Goal: Information Seeking & Learning: Check status

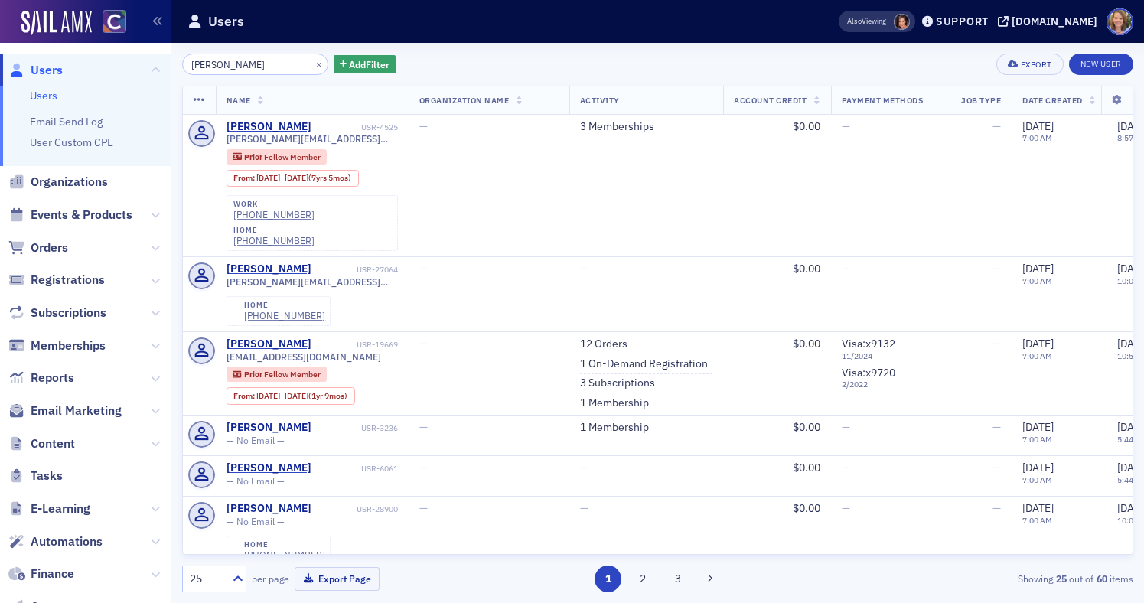
drag, startPoint x: 284, startPoint y: 64, endPoint x: 174, endPoint y: 63, distance: 110.2
click at [174, 63] on div "kathryn Schumacher × Add Filter Export New User Name Organization Name Activity…" at bounding box center [657, 323] width 972 height 560
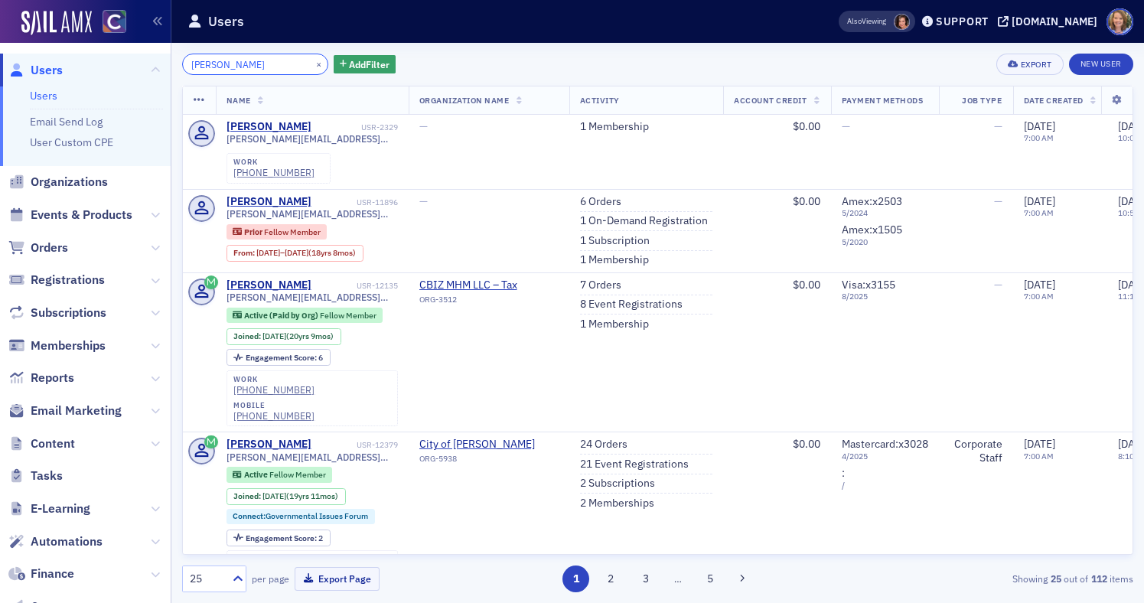
drag, startPoint x: 261, startPoint y: 66, endPoint x: 181, endPoint y: 59, distance: 79.9
click at [181, 59] on div "rachel mcguire × Add Filter Export New User Name Organization Name Activity Acc…" at bounding box center [657, 323] width 972 height 560
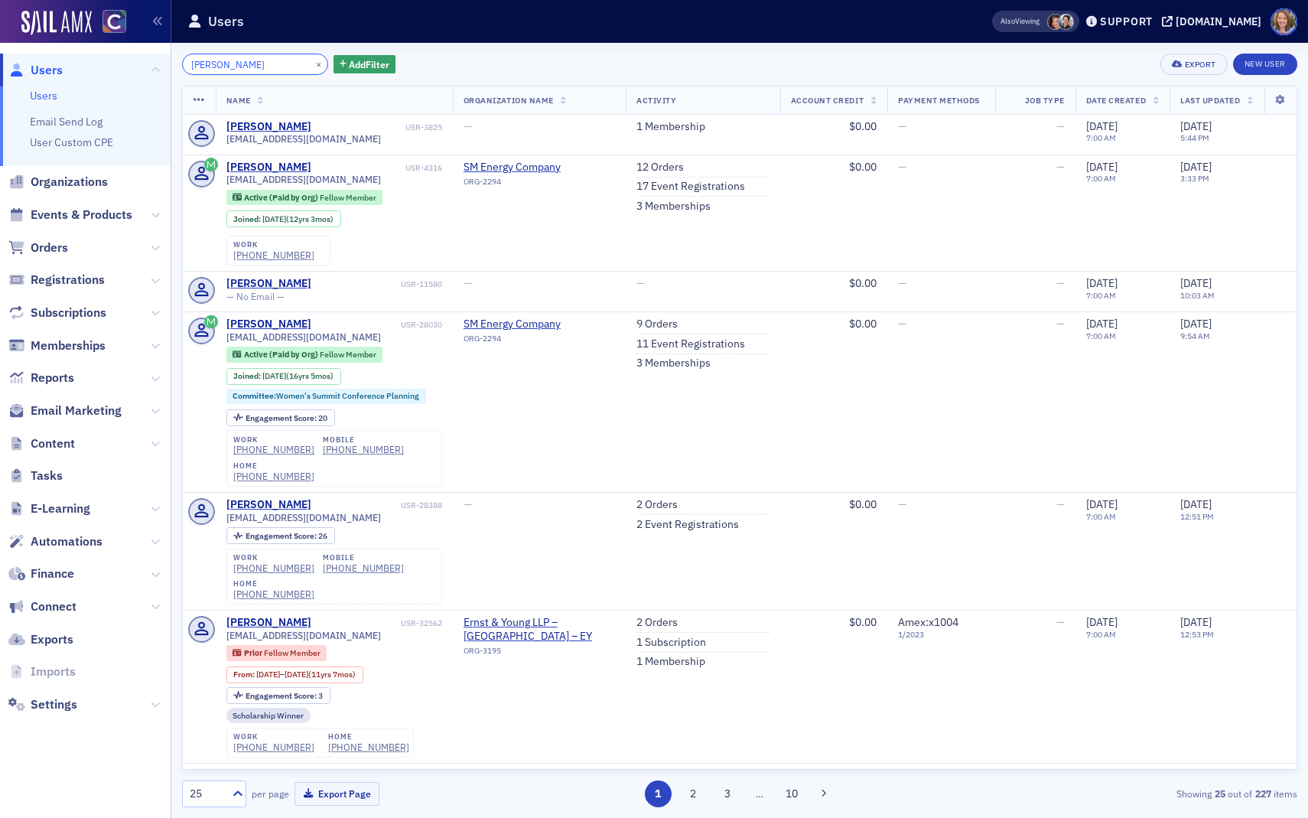
drag, startPoint x: 242, startPoint y: 61, endPoint x: 165, endPoint y: 61, distance: 76.5
click at [165, 61] on div "Users Users Email Send Log User Custom CPE Organizations Events & Products Orde…" at bounding box center [654, 409] width 1308 height 818
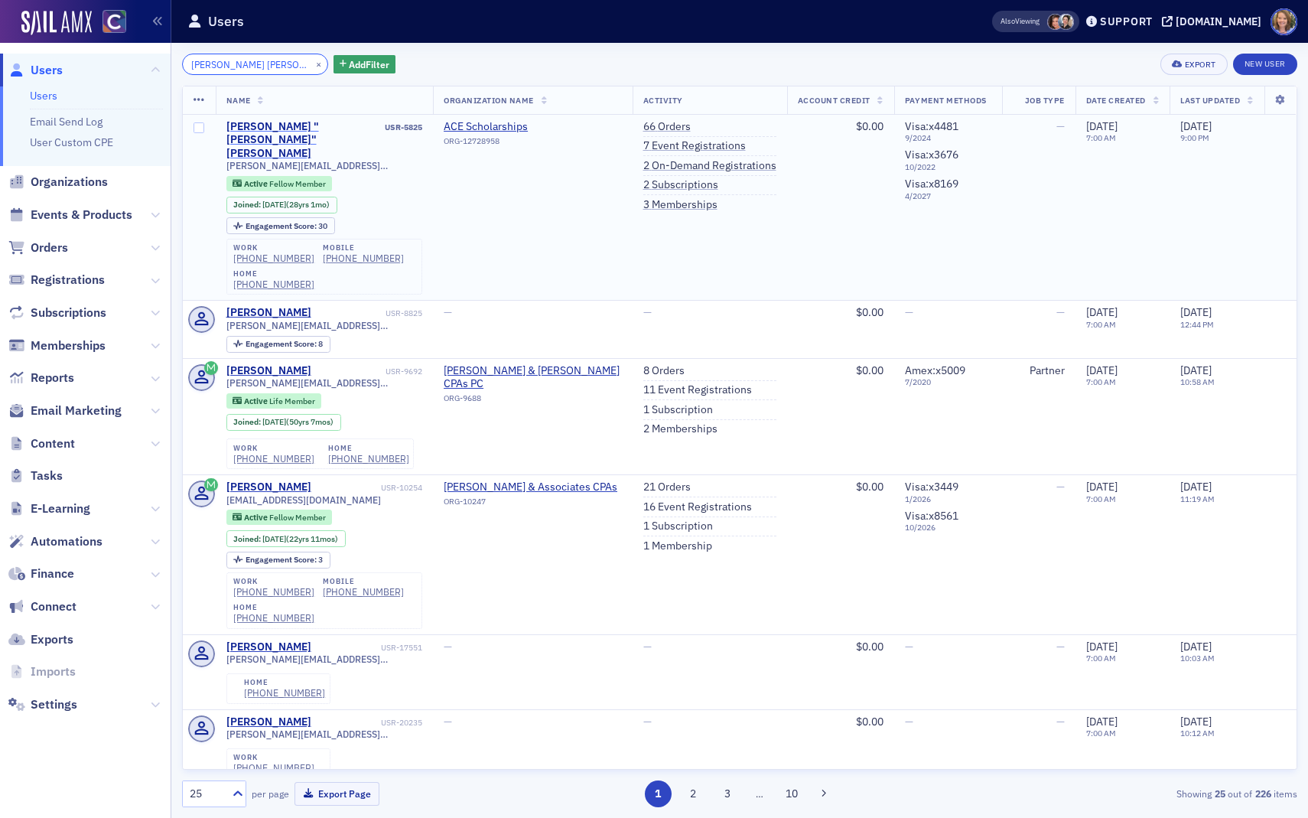
type input "[PERSON_NAME] [PERSON_NAME]"
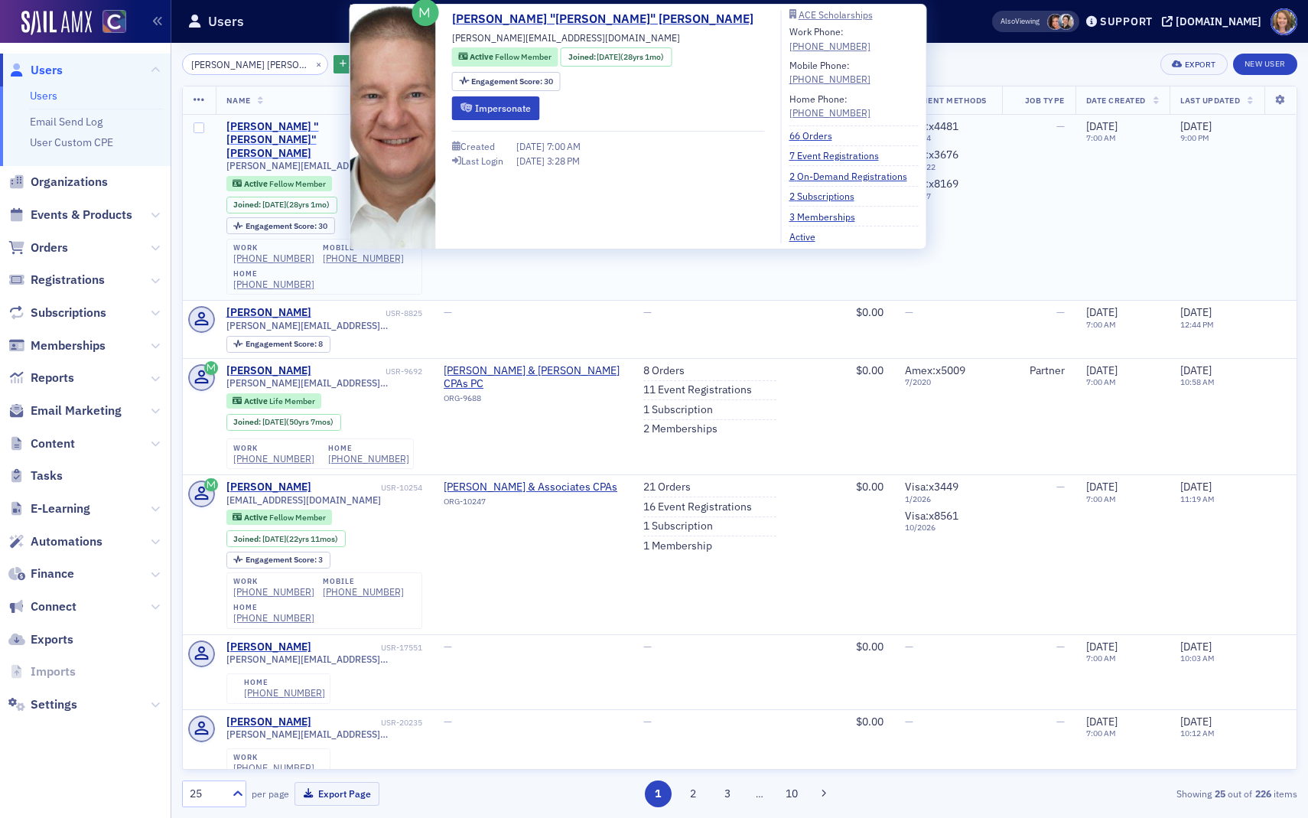
click at [284, 130] on div "[PERSON_NAME] "[PERSON_NAME]" [PERSON_NAME]" at bounding box center [304, 140] width 156 height 41
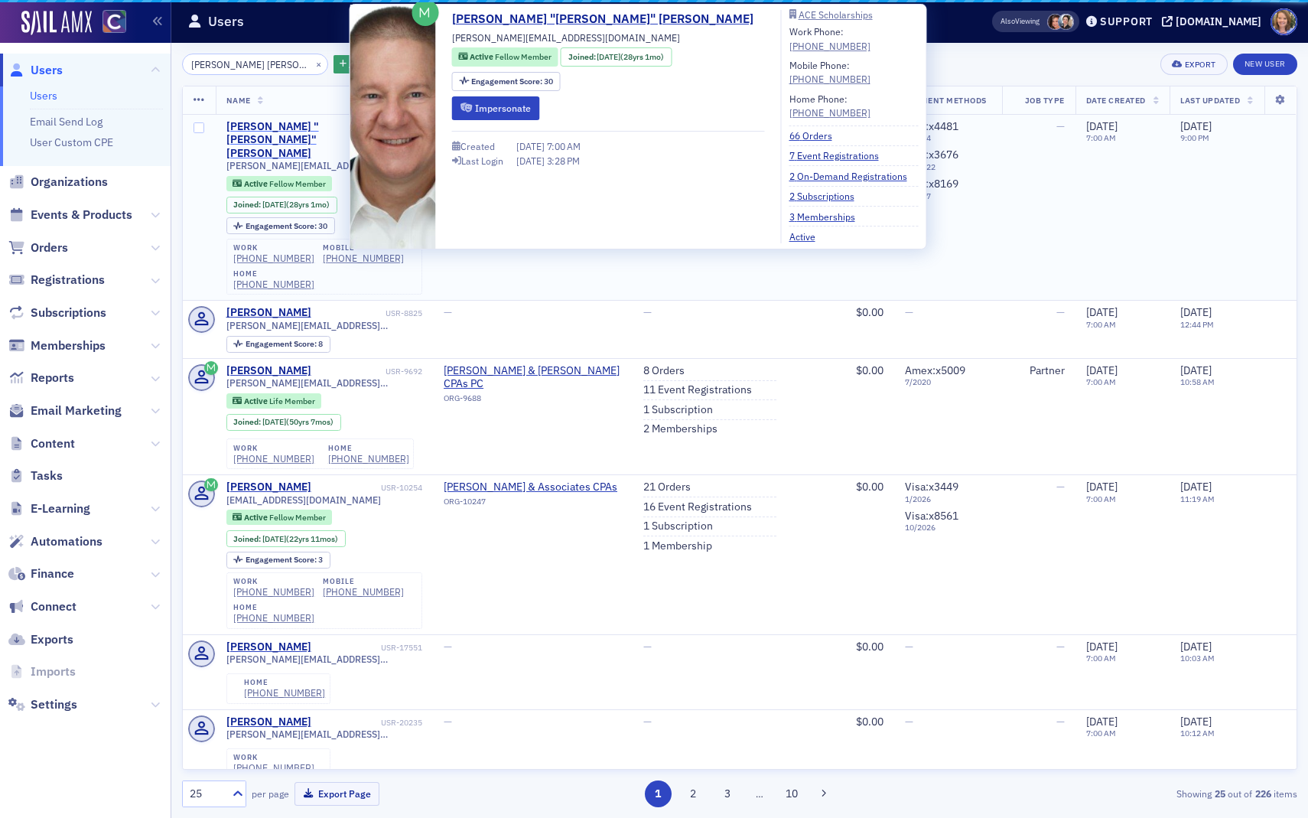
click at [284, 130] on div "[PERSON_NAME] "[PERSON_NAME]" [PERSON_NAME]" at bounding box center [304, 140] width 156 height 41
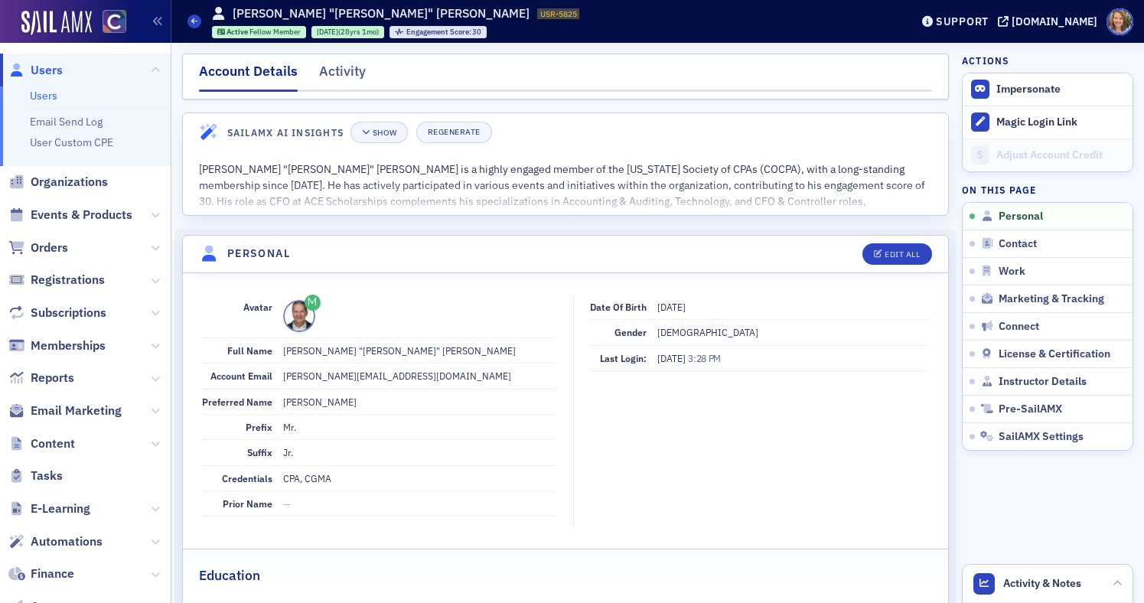
click at [300, 314] on span at bounding box center [299, 316] width 32 height 32
click at [304, 318] on span at bounding box center [299, 316] width 32 height 32
click at [897, 256] on div "Edit All" at bounding box center [901, 254] width 35 height 8
select select "US"
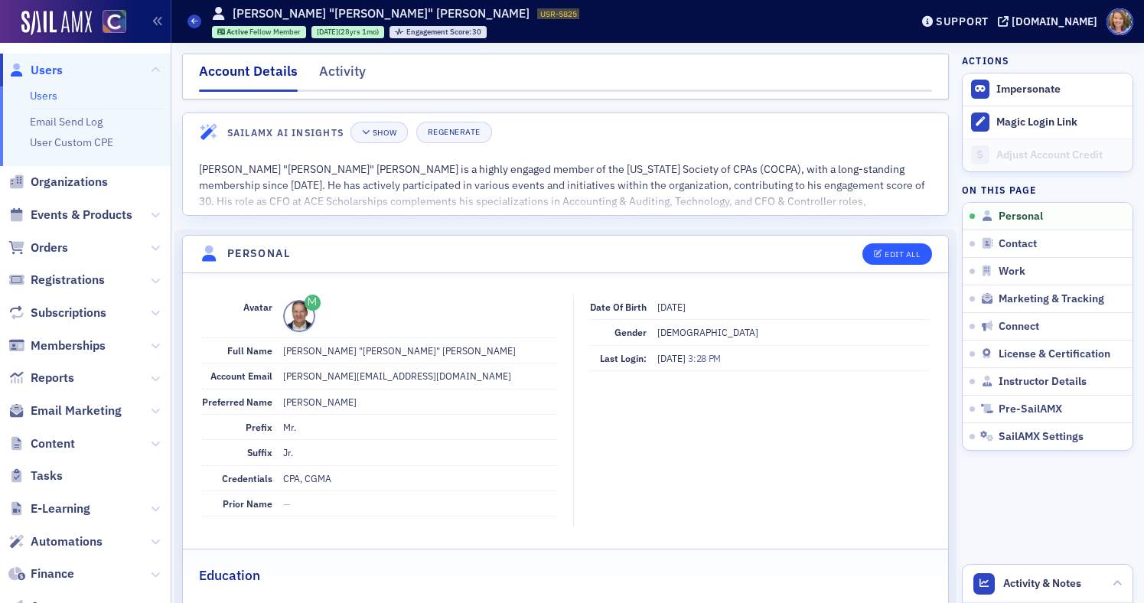
select select "US"
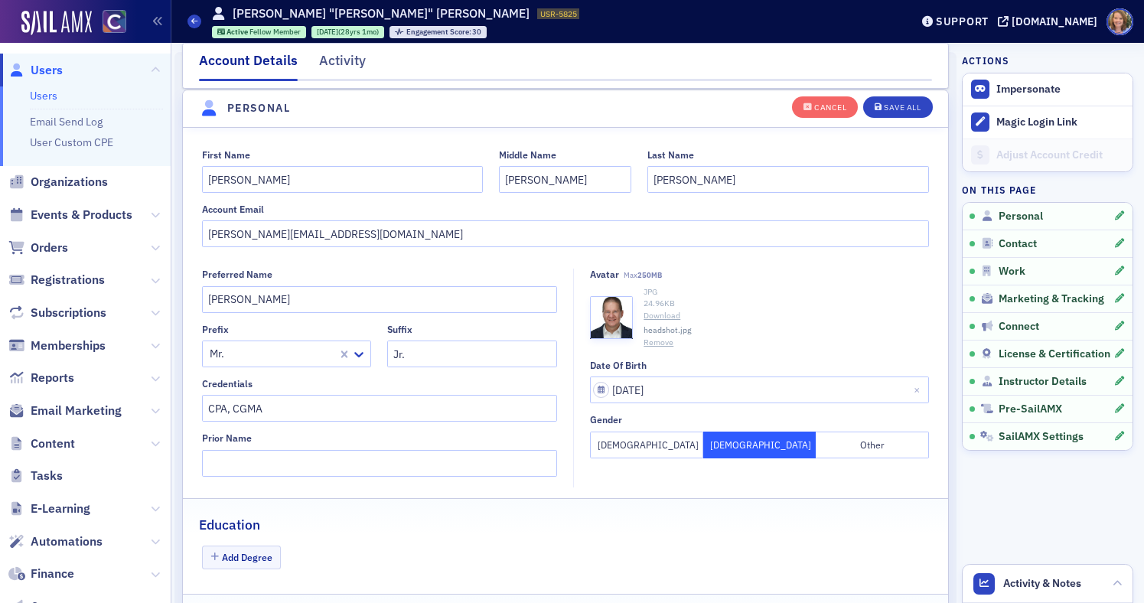
scroll to position [178, 0]
click at [741, 307] on div "24.96 KB" at bounding box center [785, 303] width 285 height 12
click at [611, 309] on span "button" at bounding box center [612, 316] width 16 height 16
click at [656, 317] on link "Download" at bounding box center [785, 315] width 285 height 12
click at [816, 106] on div "Cancel" at bounding box center [830, 107] width 32 height 8
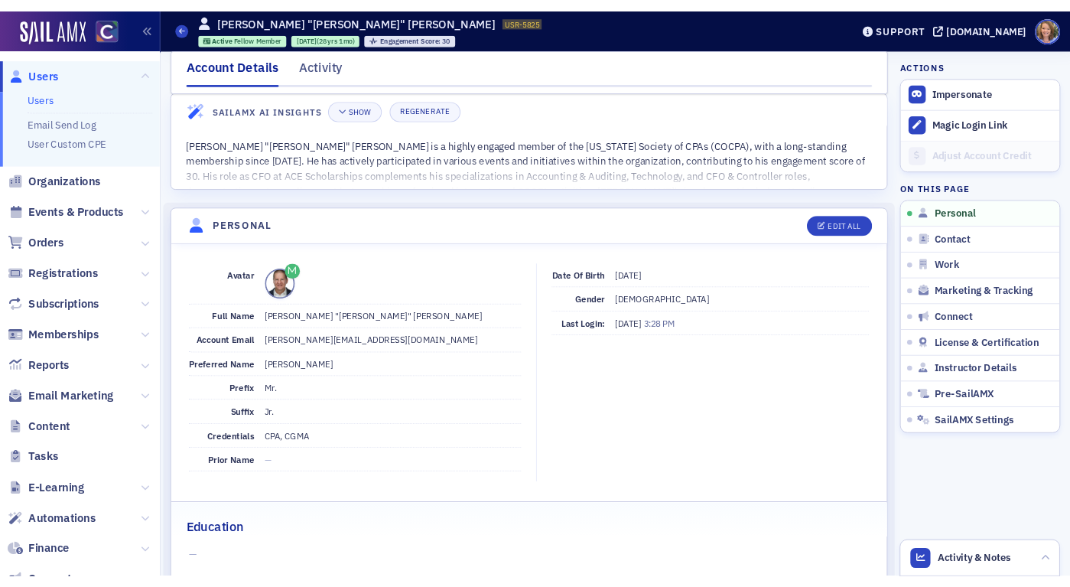
scroll to position [0, 0]
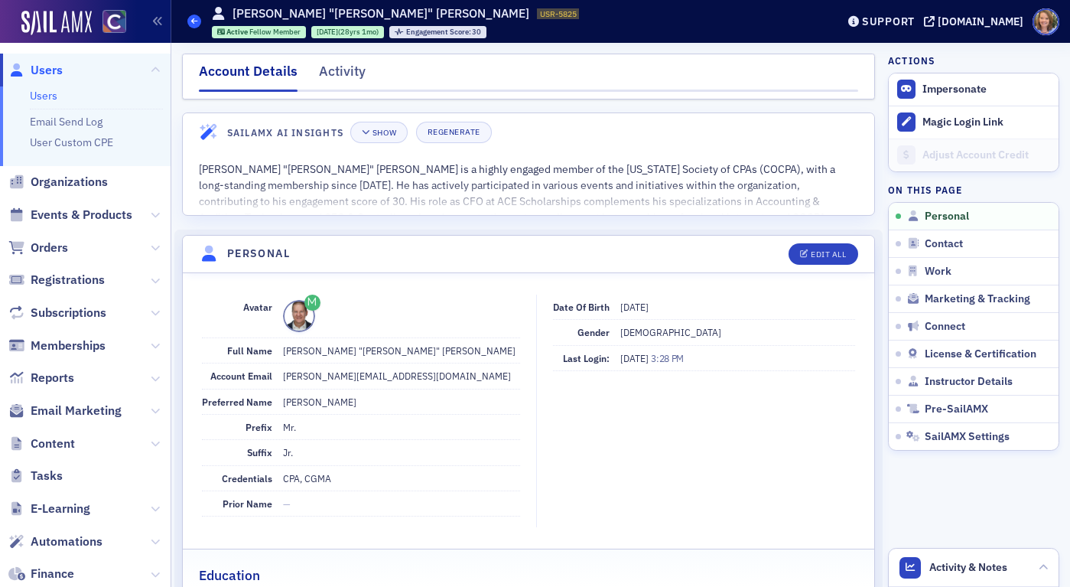
click at [197, 18] on icon at bounding box center [194, 21] width 6 height 7
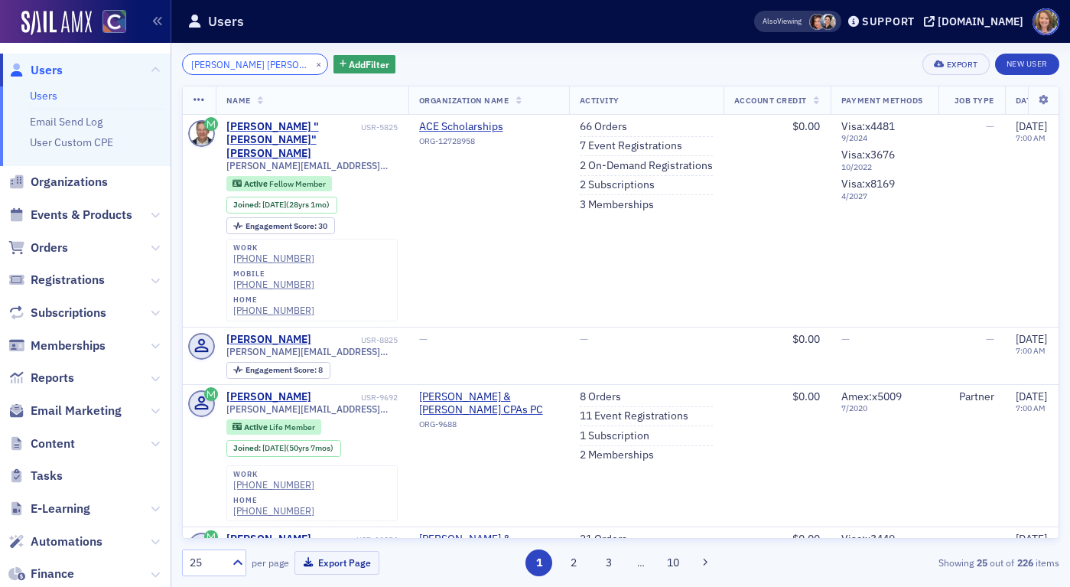
drag, startPoint x: 235, startPoint y: 62, endPoint x: 187, endPoint y: 61, distance: 48.2
click at [187, 61] on input "[PERSON_NAME] [PERSON_NAME]" at bounding box center [255, 64] width 146 height 21
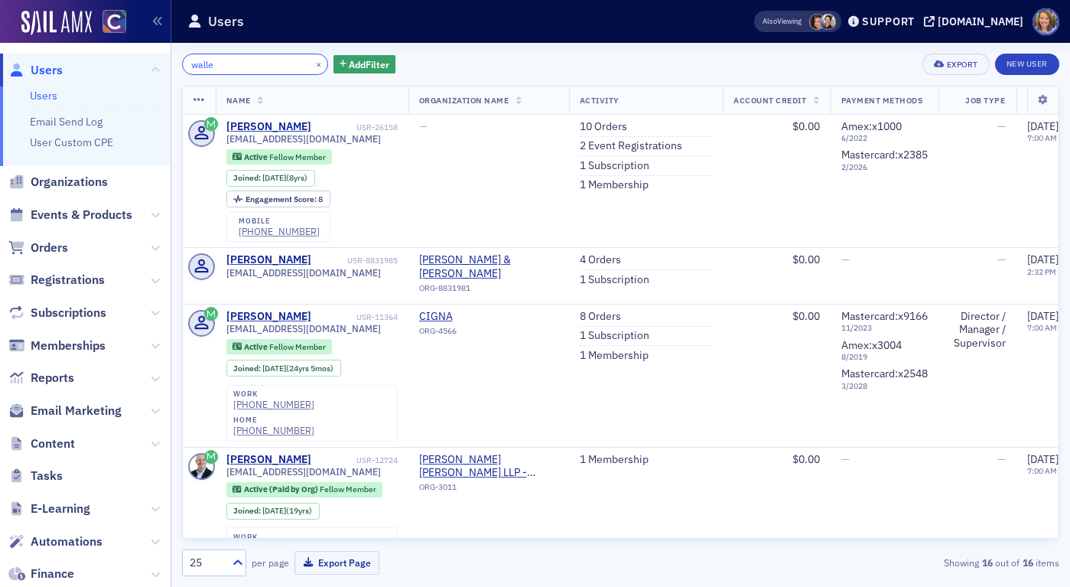
type input "walle"
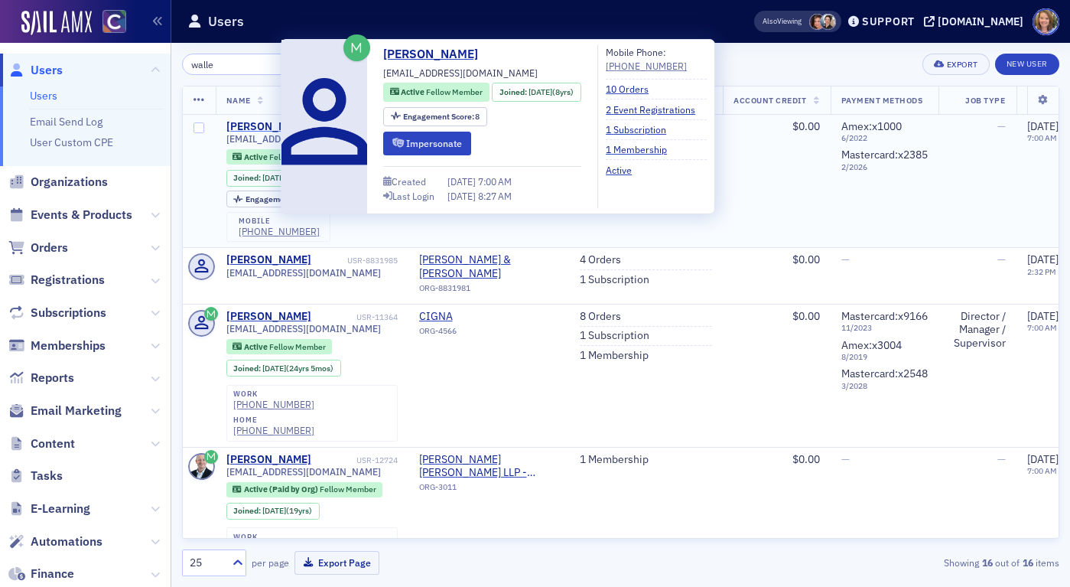
click at [253, 123] on div "[PERSON_NAME]" at bounding box center [268, 127] width 85 height 14
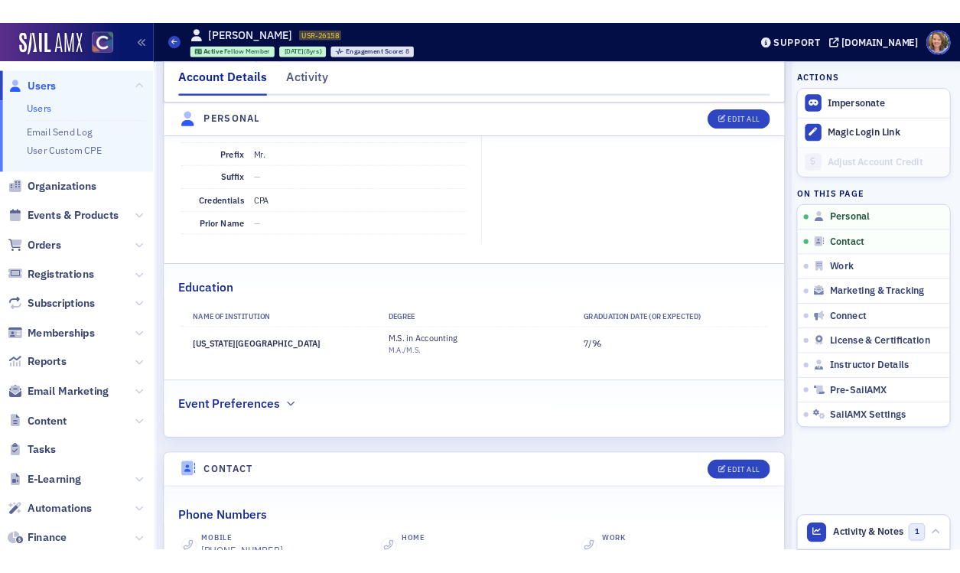
scroll to position [284, 0]
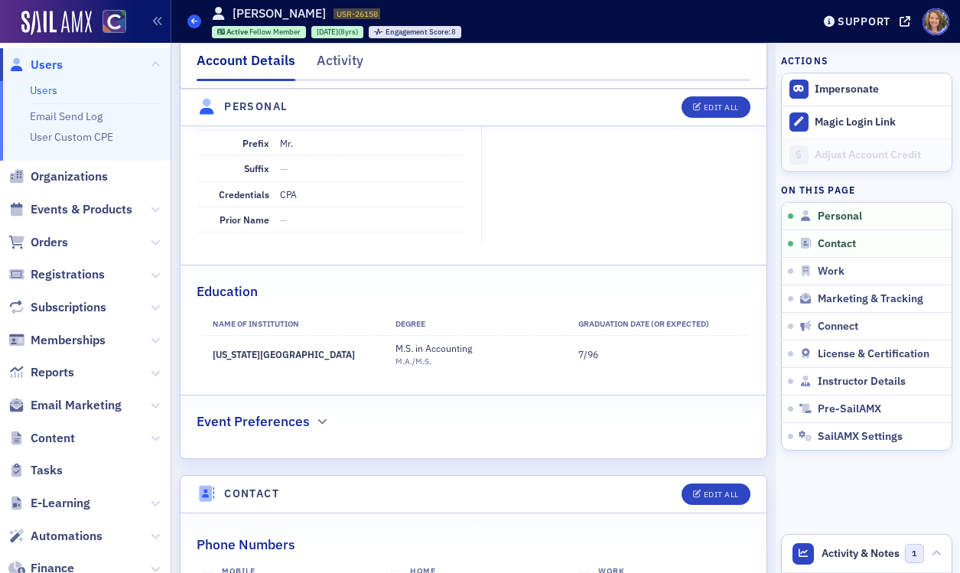
click at [192, 23] on icon at bounding box center [194, 21] width 6 height 7
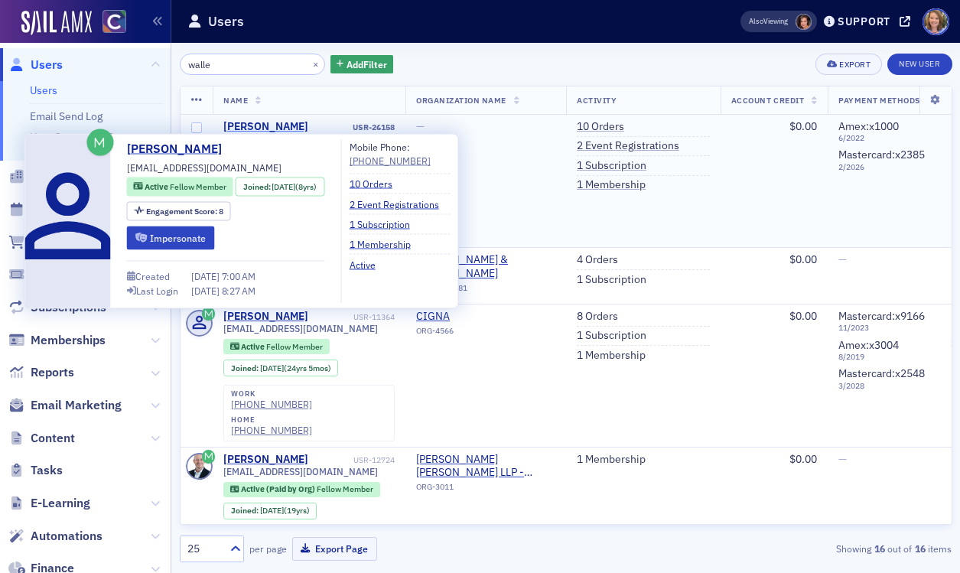
click at [239, 124] on div "[PERSON_NAME]" at bounding box center [265, 127] width 85 height 14
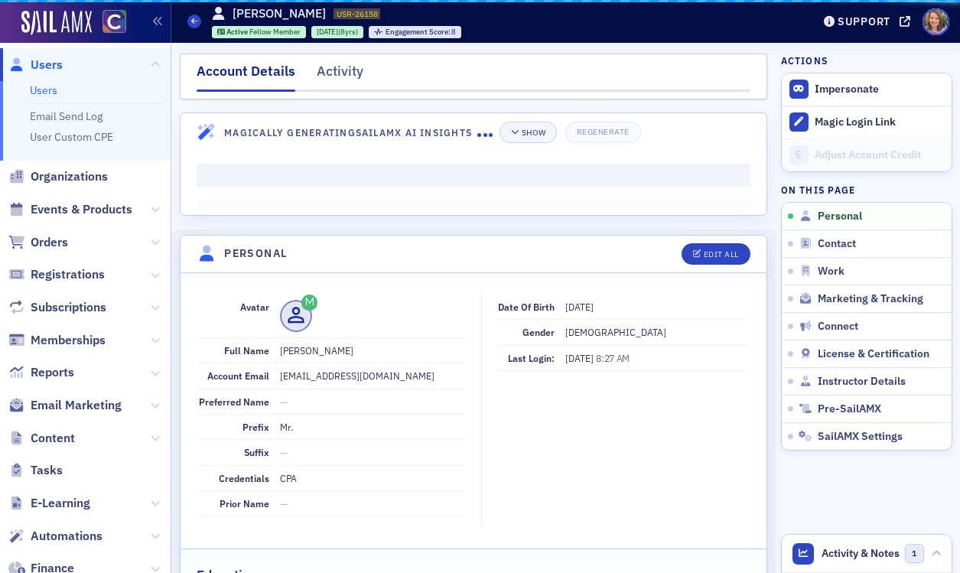
click at [239, 124] on div "Magically Generating SailAMX AI Insights Show Regenerate" at bounding box center [432, 132] width 417 height 21
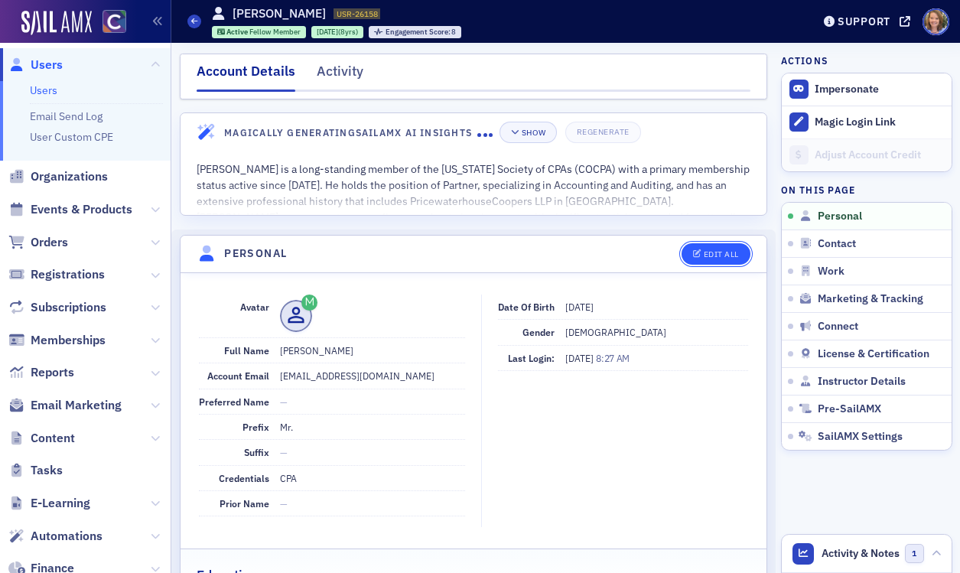
click at [707, 252] on div "Edit All" at bounding box center [721, 254] width 35 height 8
select select "US"
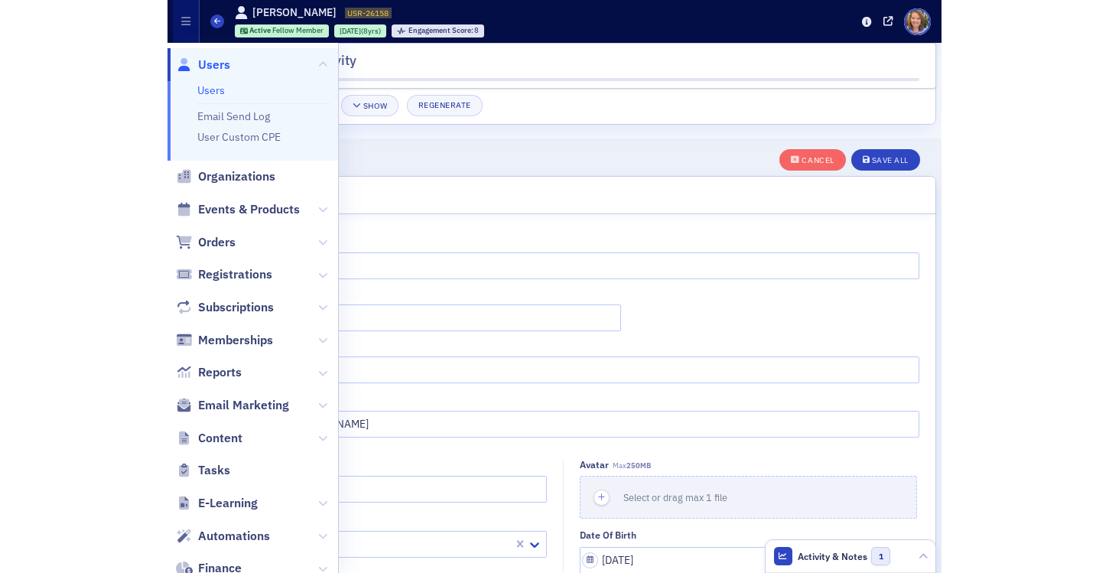
scroll to position [145, 0]
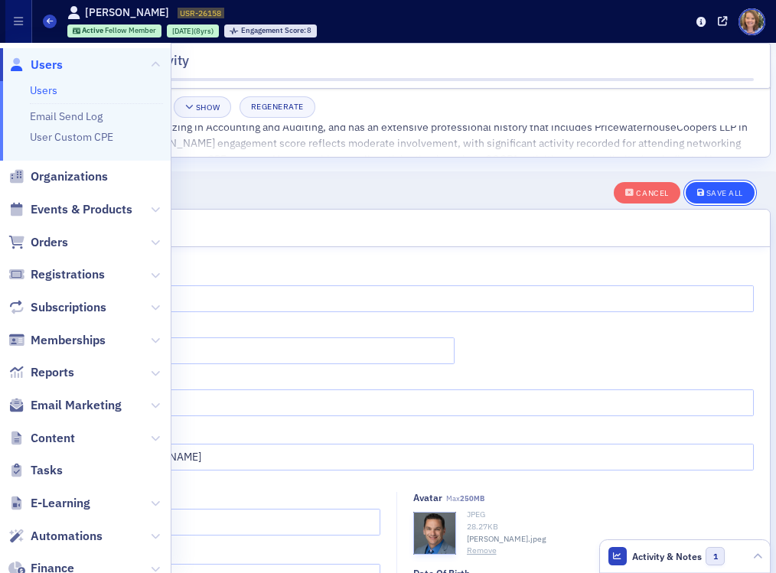
click at [712, 190] on div "Save All" at bounding box center [724, 193] width 37 height 8
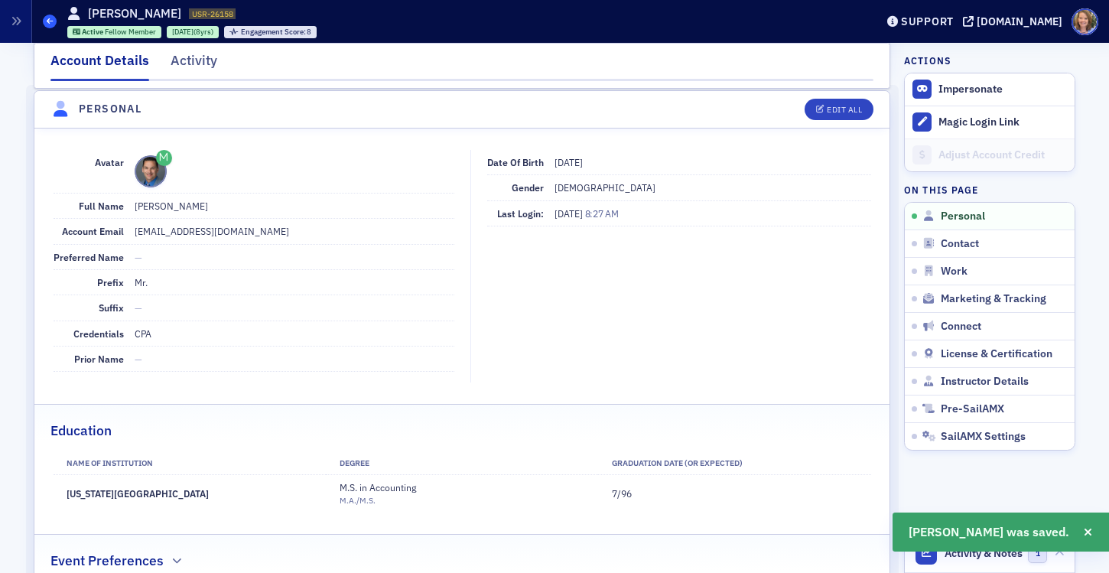
click at [56, 21] on span at bounding box center [50, 22] width 14 height 14
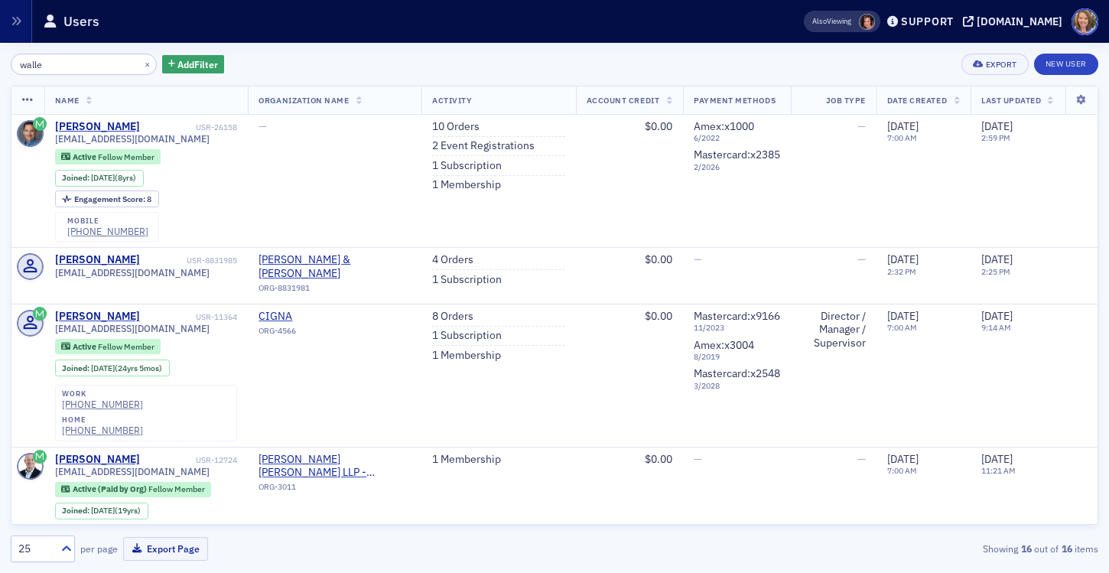
drag, startPoint x: 62, startPoint y: 64, endPoint x: -8, endPoint y: 57, distance: 70.7
click at [0, 57] on html "Users Users Email Send Log User Custom CPE Organizations Events & Products Orde…" at bounding box center [554, 286] width 1109 height 573
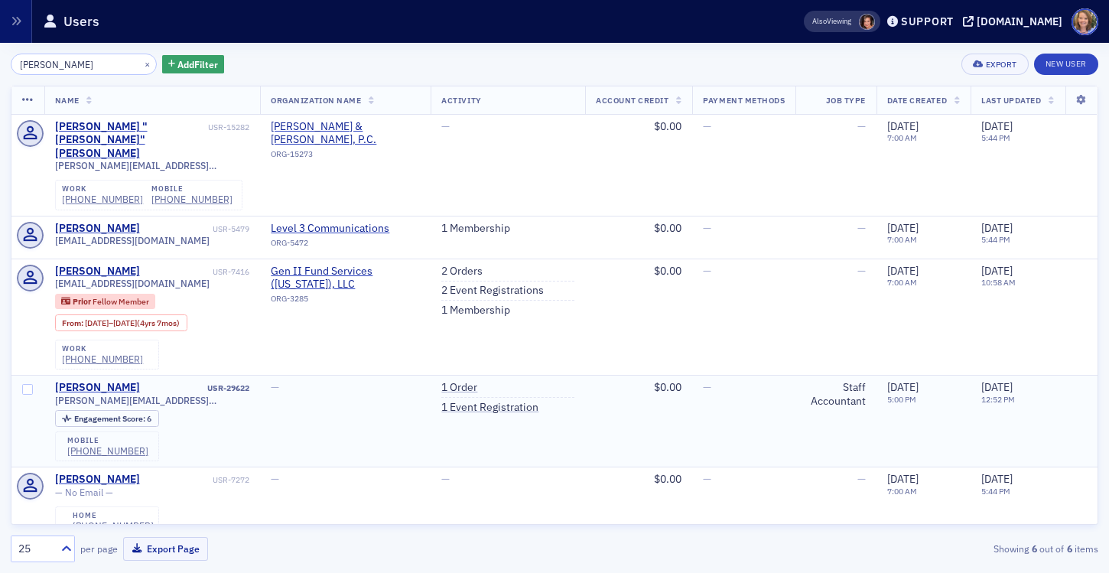
scroll to position [31, 0]
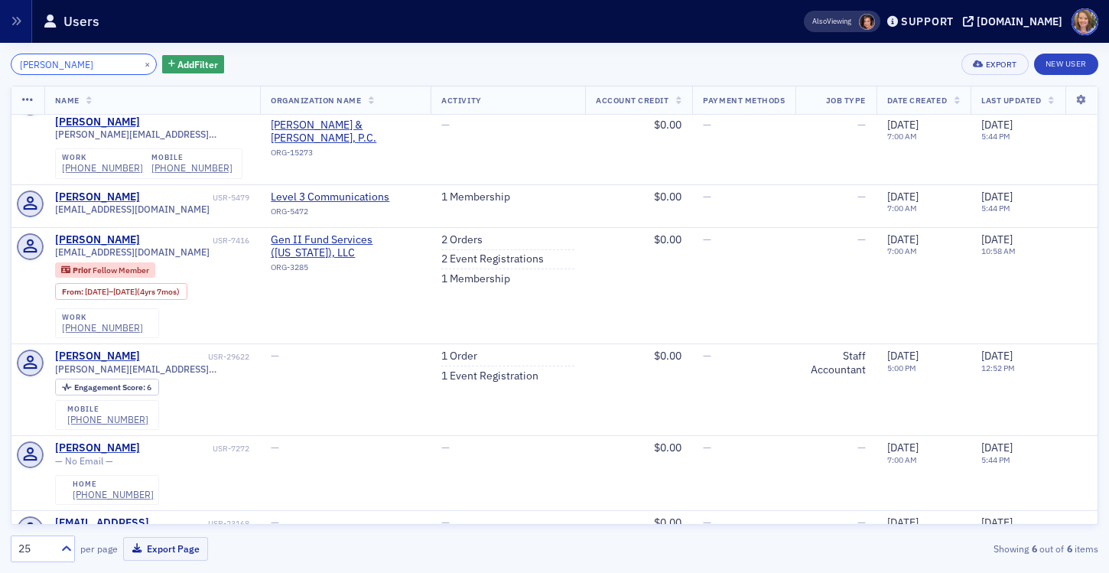
drag, startPoint x: 80, startPoint y: 66, endPoint x: 21, endPoint y: 66, distance: 58.9
click at [21, 66] on input "[PERSON_NAME]" at bounding box center [84, 64] width 146 height 21
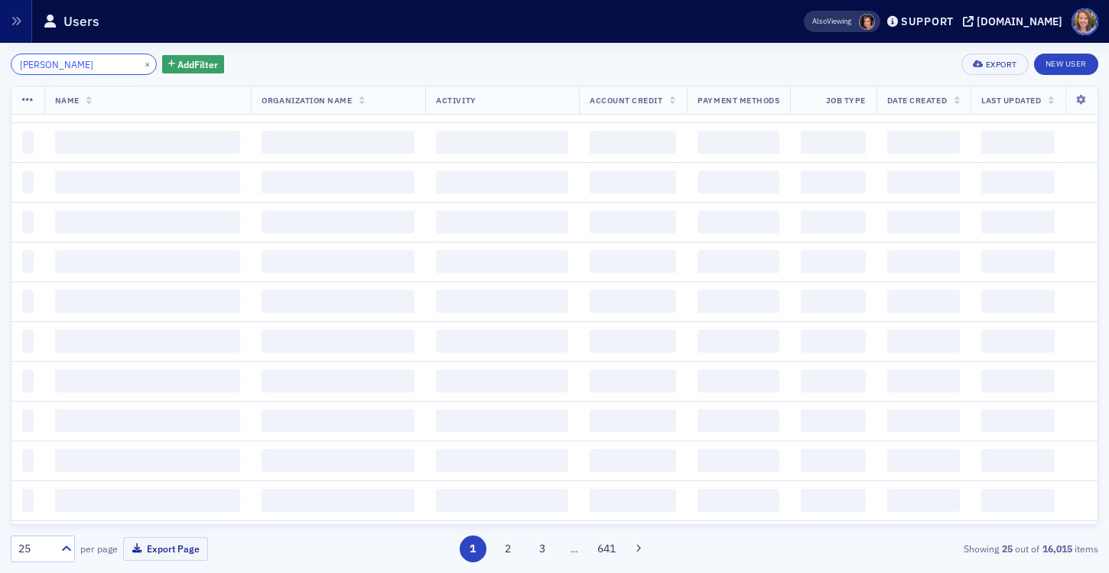
type input "[PERSON_NAME]"
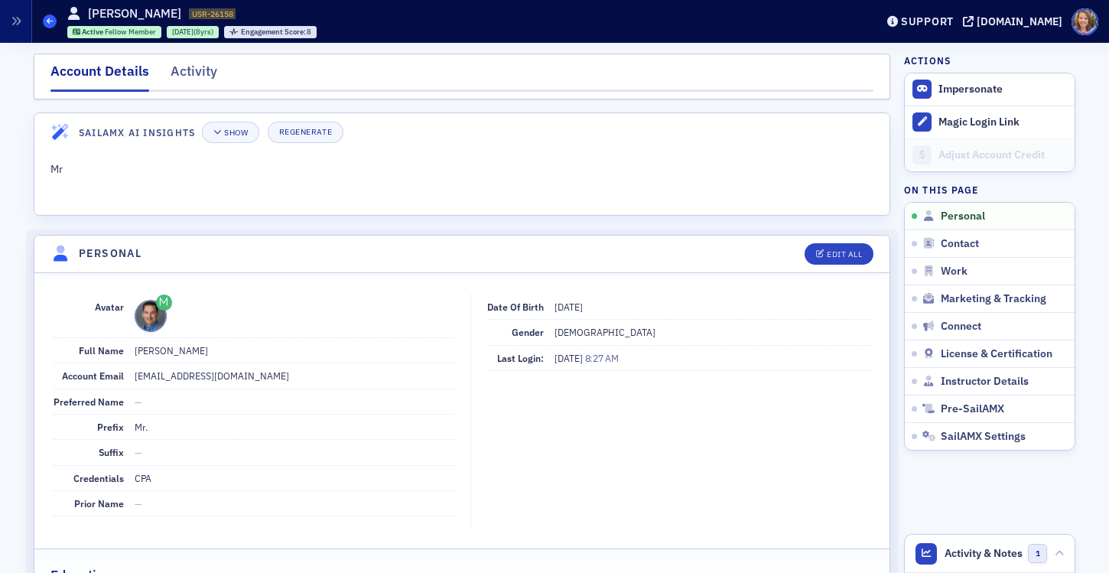
click at [48, 21] on icon at bounding box center [50, 21] width 6 height 7
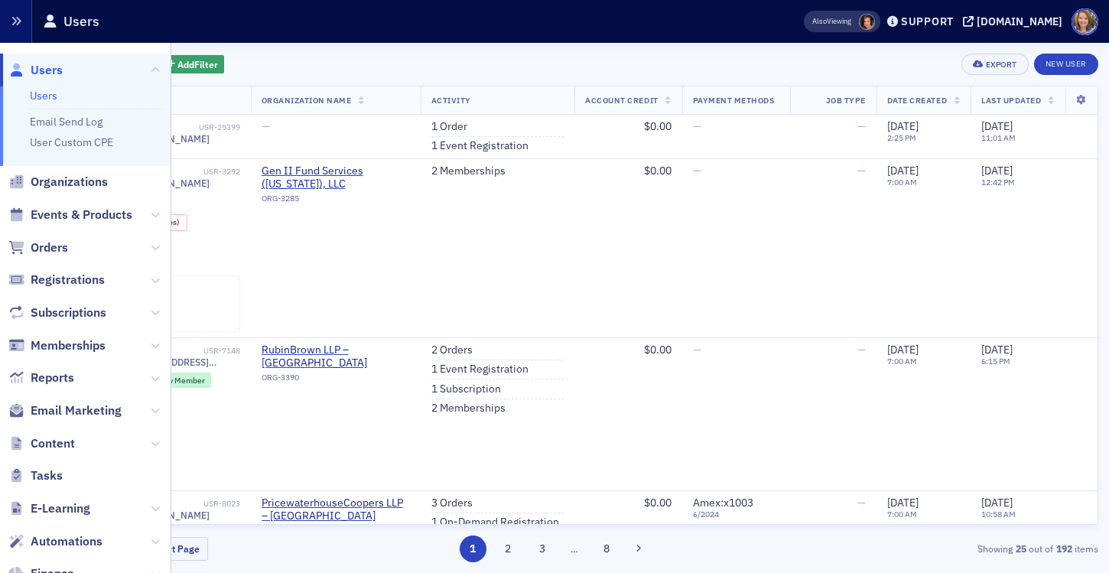
click at [12, 25] on icon "button" at bounding box center [16, 21] width 11 height 11
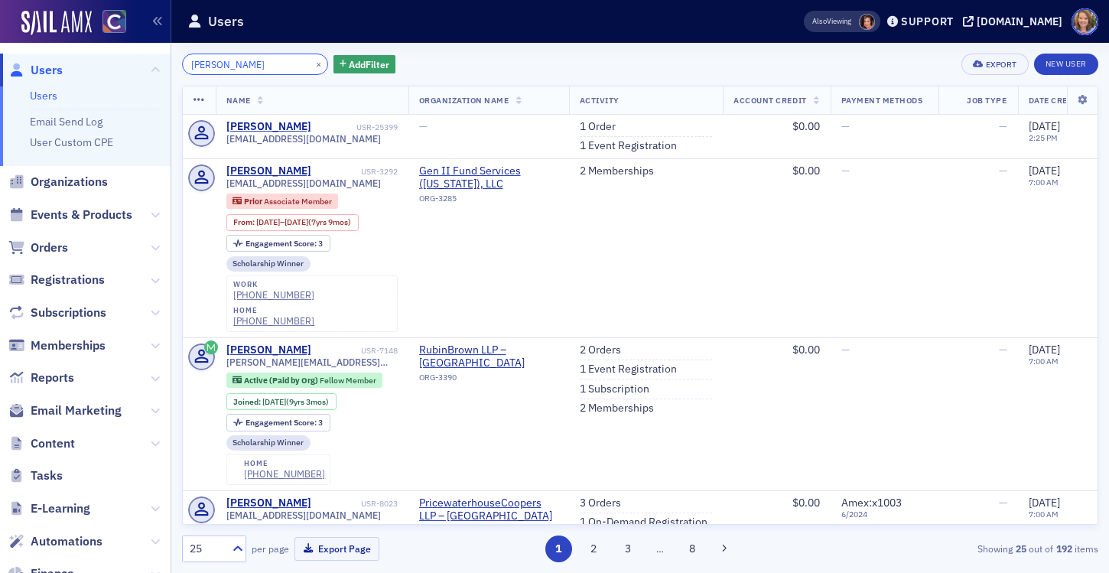
click at [253, 64] on input "[PERSON_NAME]" at bounding box center [255, 64] width 146 height 21
click at [604, 125] on link "1 Order" at bounding box center [598, 127] width 36 height 14
